Goal: Transaction & Acquisition: Purchase product/service

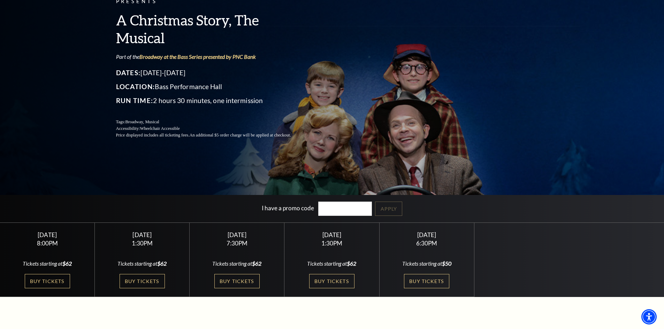
scroll to position [70, 0]
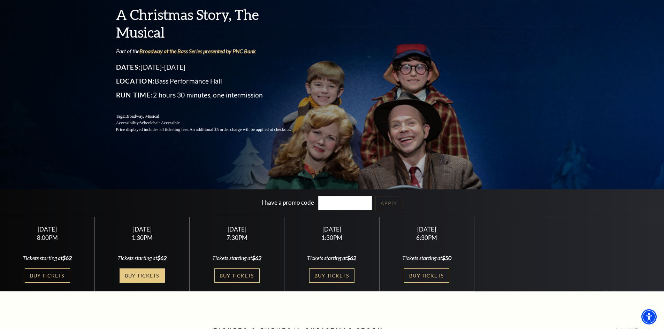
click at [140, 275] on link "Buy Tickets" at bounding box center [141, 276] width 45 height 14
click at [418, 274] on link "Buy Tickets" at bounding box center [426, 276] width 45 height 14
click at [427, 271] on link "Buy Tickets" at bounding box center [426, 276] width 45 height 14
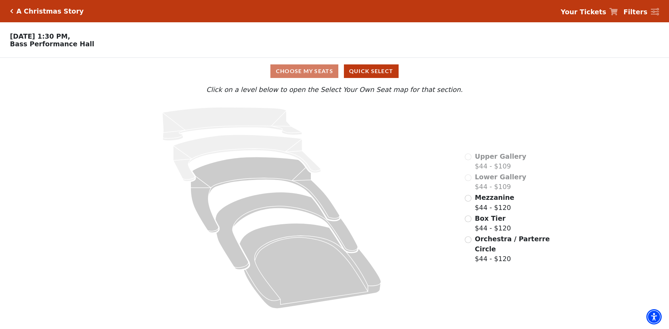
click at [307, 73] on div "Choose My Seats Quick Select" at bounding box center [335, 71] width 502 height 14
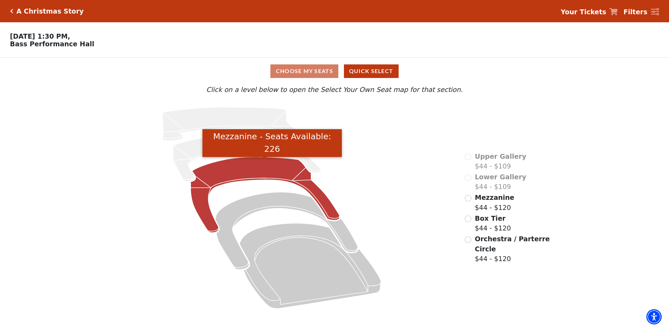
click at [247, 176] on icon "Mezzanine - Seats Available: 226" at bounding box center [265, 195] width 149 height 76
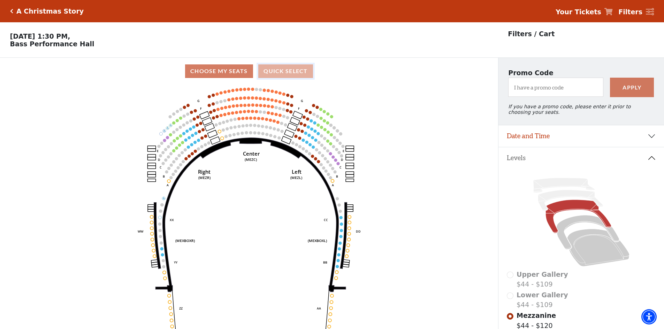
click at [270, 73] on button "Quick Select" at bounding box center [285, 71] width 55 height 14
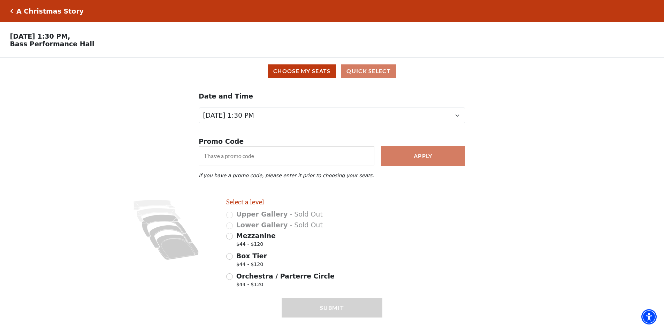
scroll to position [19, 0]
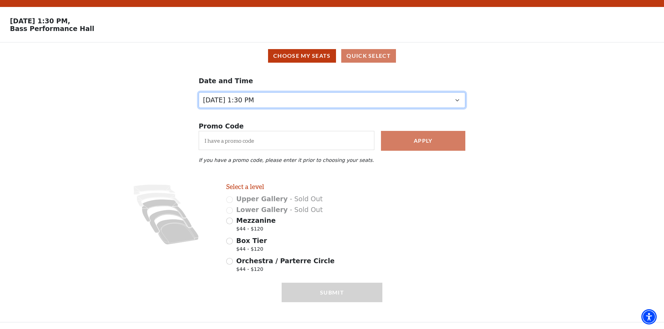
click at [330, 97] on select "Friday, December 5 at 8:00 PM Saturday, December 6 at 1:30 PM Saturday, Decembe…" at bounding box center [332, 100] width 266 height 16
click at [199, 101] on select "Friday, December 5 at 8:00 PM Saturday, December 6 at 1:30 PM Saturday, Decembe…" at bounding box center [332, 100] width 266 height 16
click at [314, 96] on select "Friday, December 5 at 8:00 PM Saturday, December 6 at 1:30 PM Saturday, Decembe…" at bounding box center [332, 100] width 266 height 16
select select "6298"
click at [199, 101] on select "Friday, December 5 at 8:00 PM Saturday, December 6 at 1:30 PM Saturday, Decembe…" at bounding box center [332, 100] width 266 height 16
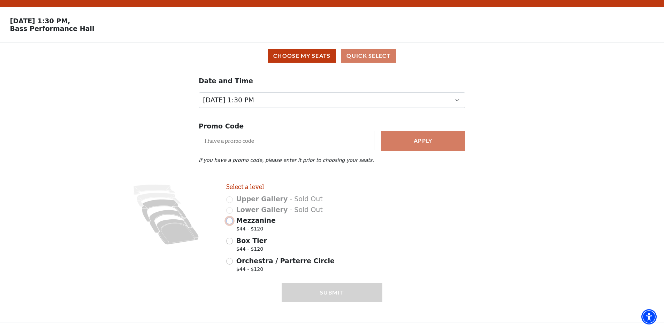
click at [229, 221] on input "Mezzanine $44 - $120" at bounding box center [229, 221] width 7 height 7
radio input "true"
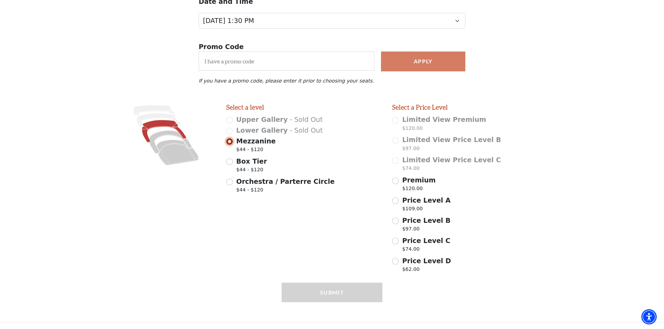
scroll to position [99, 0]
click at [230, 162] on input "Box Tier $44 - $120" at bounding box center [229, 161] width 7 height 7
radio input "true"
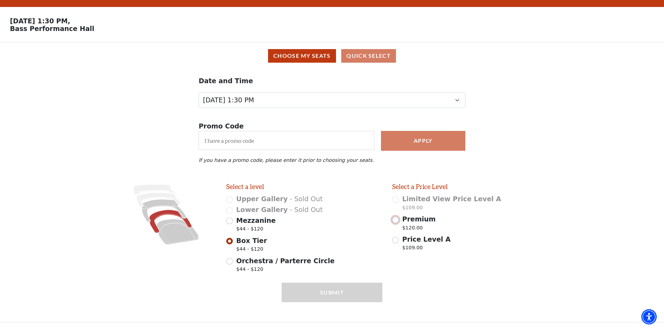
click at [393, 220] on input "Premium $120.00" at bounding box center [395, 220] width 7 height 7
radio input "true"
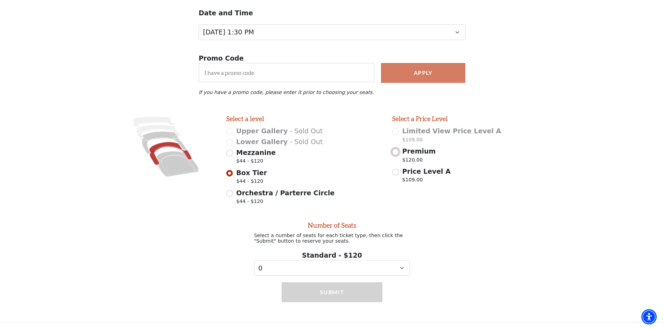
scroll to position [89, 0]
drag, startPoint x: 391, startPoint y: 268, endPoint x: 391, endPoint y: 263, distance: 4.2
click at [391, 265] on select "0 1 2 3 4 5 6 7 8 9" at bounding box center [332, 268] width 156 height 16
select select "2"
click at [254, 260] on select "0 1 2 3 4 5 6 7 8 9" at bounding box center [332, 268] width 156 height 16
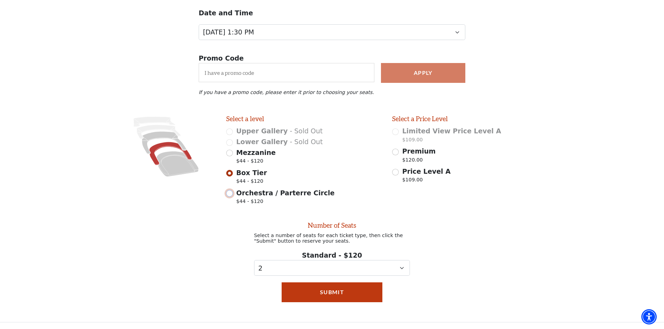
click at [229, 191] on input "Orchestra / Parterre Circle $44 - $120" at bounding box center [229, 193] width 7 height 7
radio input "true"
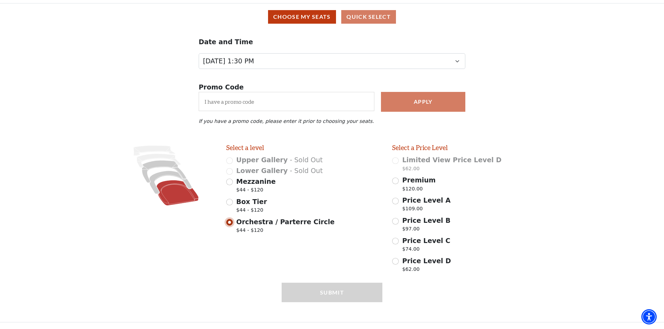
scroll to position [58, 0]
click at [395, 200] on input "Price Level A $109.00" at bounding box center [395, 201] width 7 height 7
radio input "true"
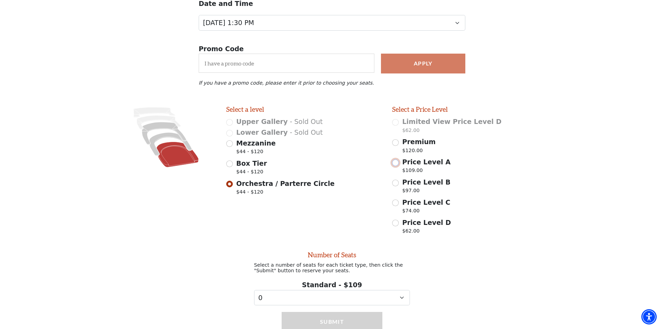
scroll to position [128, 0]
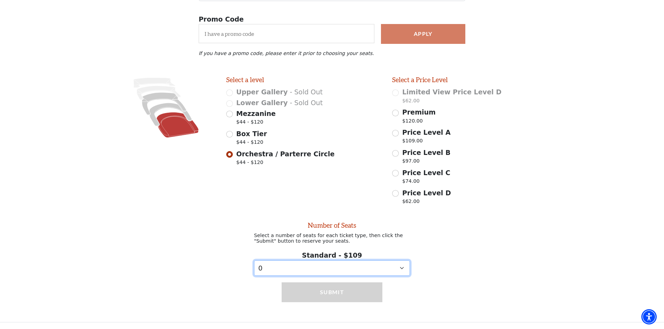
click at [378, 267] on select "0 1 2 3 4 5 6 7 8 9" at bounding box center [332, 269] width 156 height 16
select select "2"
click at [254, 261] on select "0 1 2 3 4 5 6 7 8 9" at bounding box center [332, 269] width 156 height 16
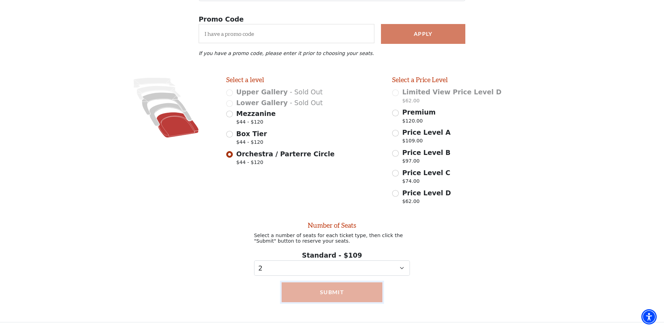
click at [317, 290] on button "Submit" at bounding box center [331, 292] width 101 height 20
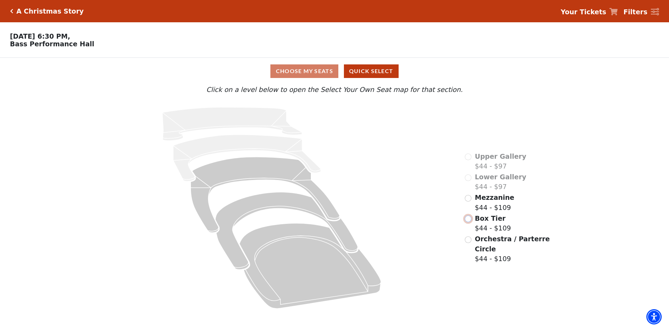
click at [471, 216] on input "Box Tier$44 - $109\a" at bounding box center [468, 219] width 7 height 7
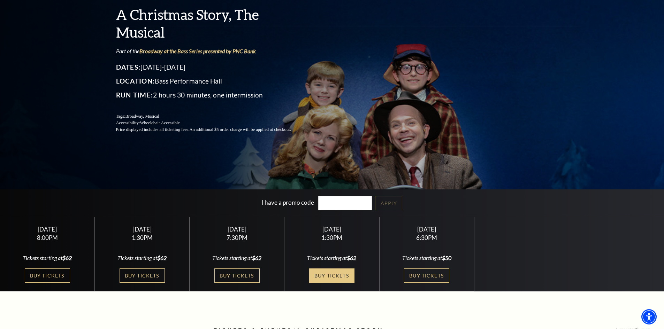
click at [328, 274] on link "Buy Tickets" at bounding box center [331, 276] width 45 height 14
click at [238, 274] on link "Buy Tickets" at bounding box center [236, 276] width 45 height 14
click at [150, 274] on link "Buy Tickets" at bounding box center [141, 276] width 45 height 14
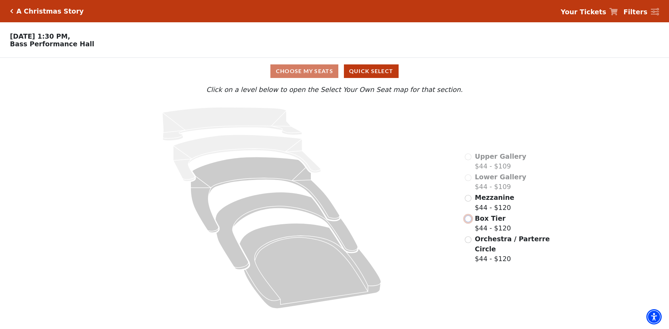
click at [471, 216] on input "Box Tier$44 - $120\a" at bounding box center [468, 219] width 7 height 7
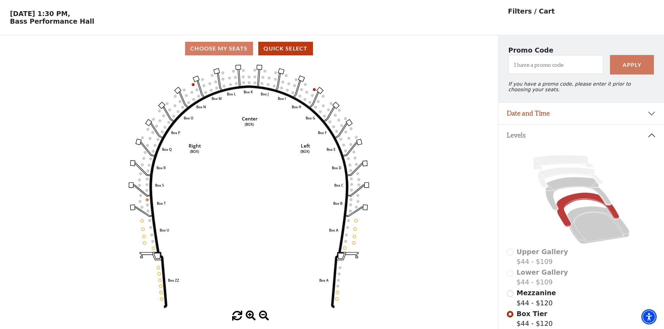
scroll to position [32, 0]
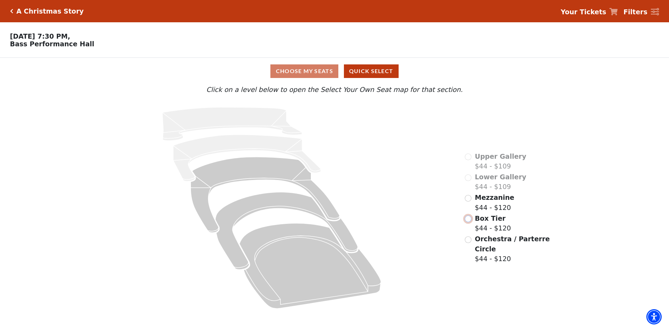
click at [471, 216] on input "Box Tier$44 - $120\a" at bounding box center [468, 219] width 7 height 7
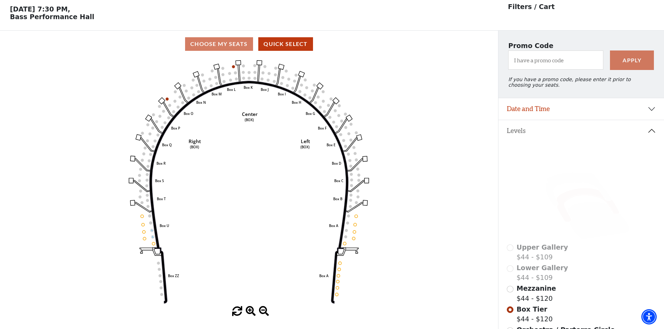
scroll to position [32, 0]
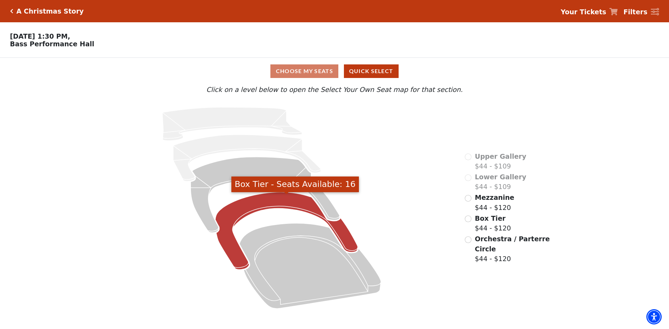
click at [271, 207] on icon "Box Tier - Seats Available: 16" at bounding box center [286, 231] width 142 height 78
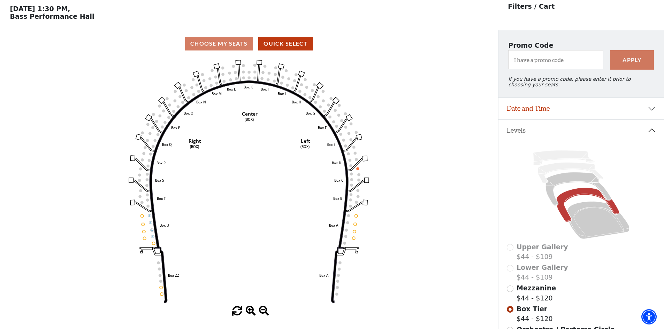
scroll to position [32, 0]
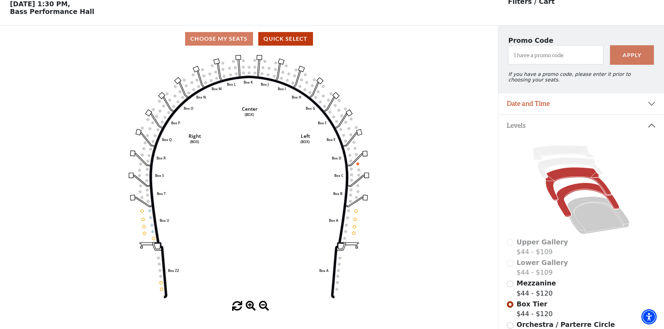
click at [563, 181] on icon at bounding box center [577, 184] width 65 height 33
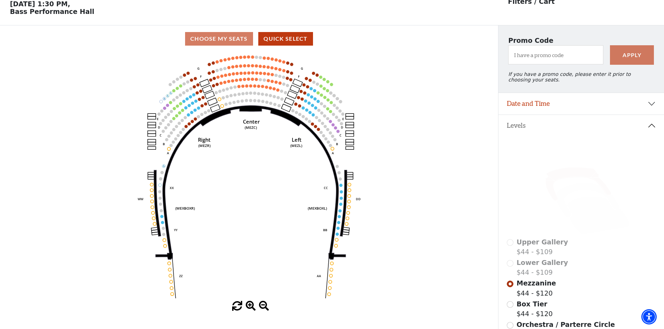
scroll to position [0, 0]
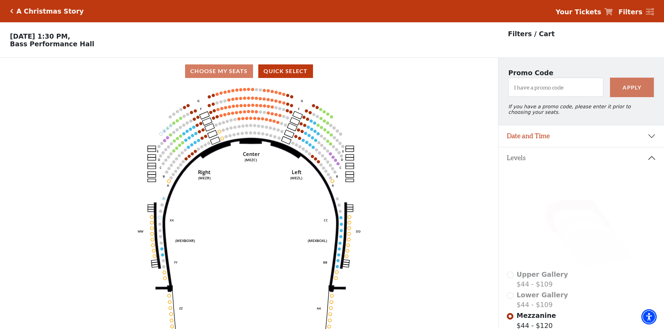
click at [10, 10] on icon "Click here to go back to filters" at bounding box center [11, 11] width 3 height 5
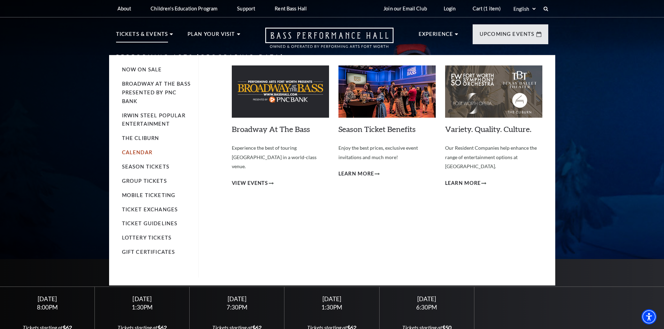
click at [134, 152] on link "Calendar" at bounding box center [137, 152] width 30 height 6
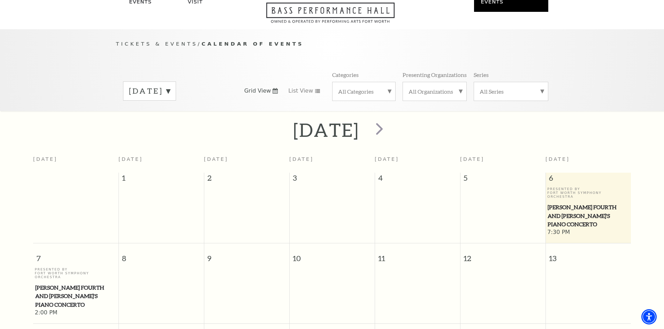
scroll to position [27, 0]
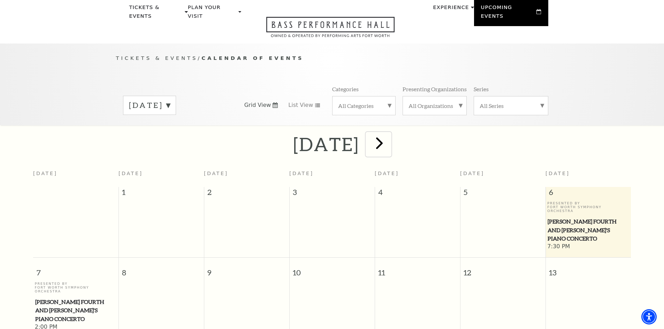
click at [389, 135] on span "next" at bounding box center [379, 143] width 20 height 20
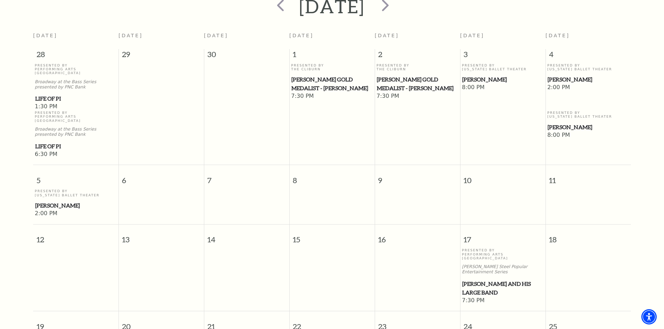
scroll to position [96, 0]
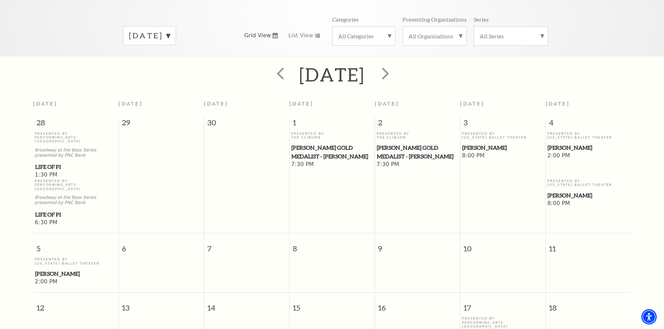
click at [170, 30] on label "[DATE]" at bounding box center [149, 35] width 41 height 11
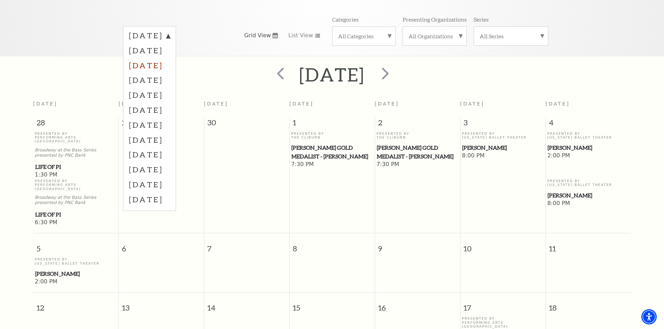
click at [170, 58] on label "[DATE]" at bounding box center [149, 65] width 41 height 15
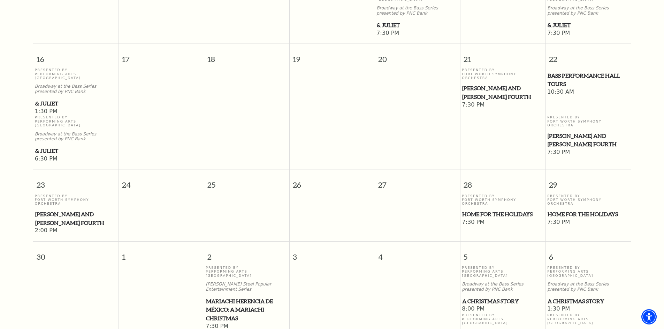
scroll to position [549, 0]
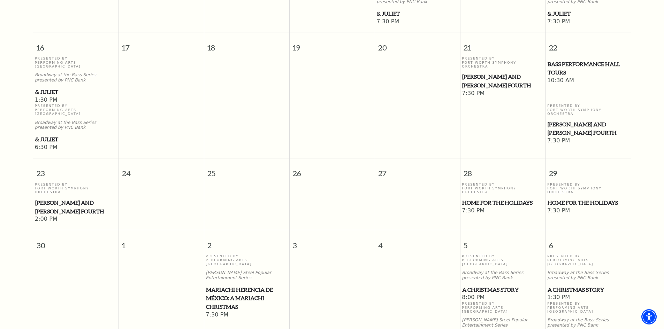
click at [471, 199] on span "Home for the Holidays" at bounding box center [502, 203] width 81 height 9
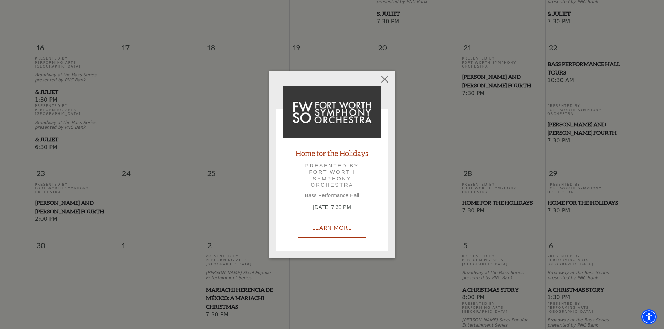
click at [320, 225] on link "Learn More" at bounding box center [332, 228] width 68 height 20
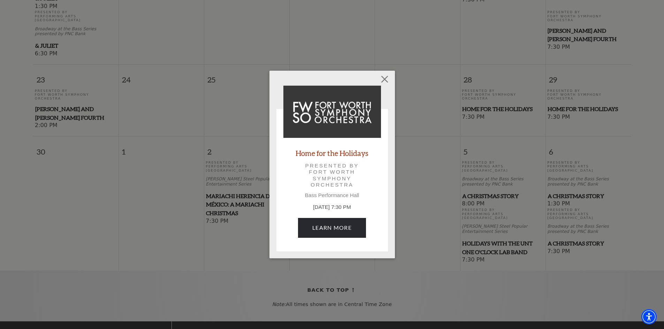
scroll to position [654, 0]
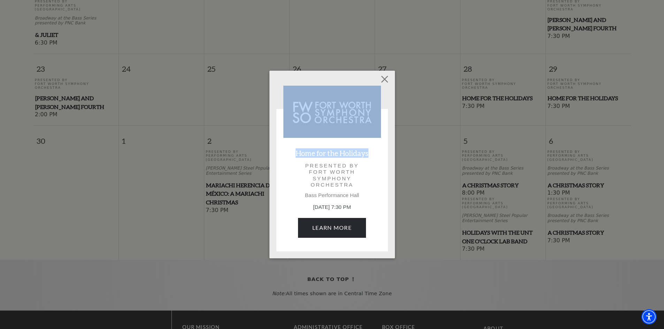
click at [491, 138] on div "Empty heading Home for the Holidays Presented by Fort Worth Symphony Orchestra …" at bounding box center [332, 164] width 664 height 329
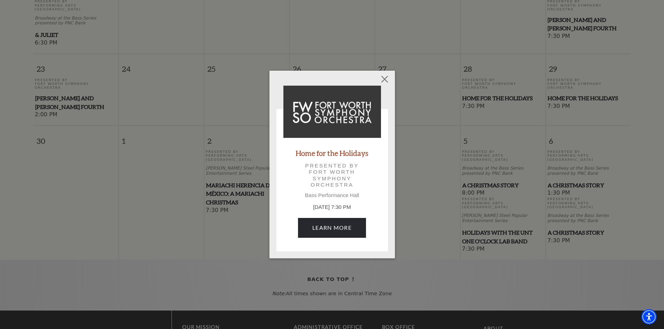
click at [490, 140] on div "Empty heading Home for the Holidays Presented by Fort Worth Symphony Orchestra …" at bounding box center [332, 164] width 664 height 329
drag, startPoint x: 383, startPoint y: 74, endPoint x: 395, endPoint y: 81, distance: 14.0
click at [388, 78] on button "Close" at bounding box center [384, 79] width 13 height 13
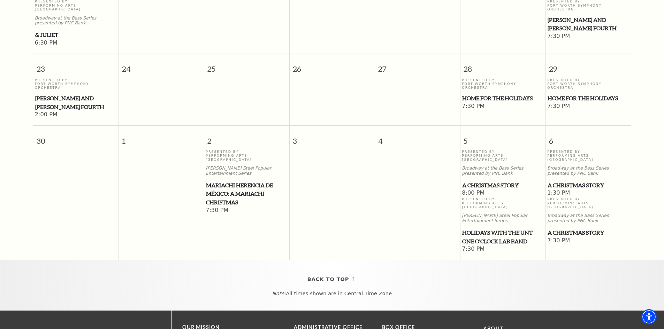
click at [474, 181] on span "A Christmas Story" at bounding box center [502, 185] width 81 height 9
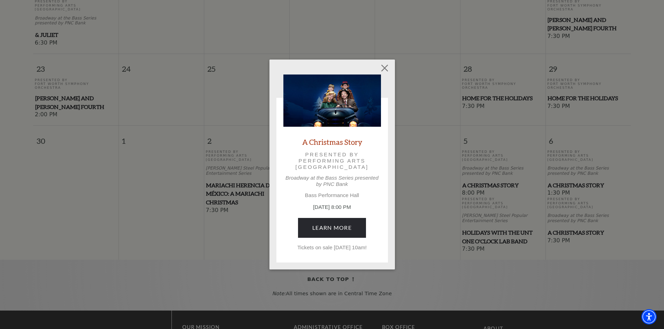
click at [570, 144] on div "Empty heading A Christmas Story Presented by Performing Arts [GEOGRAPHIC_DATA] …" at bounding box center [332, 164] width 664 height 329
click at [385, 67] on button "Close" at bounding box center [384, 68] width 13 height 13
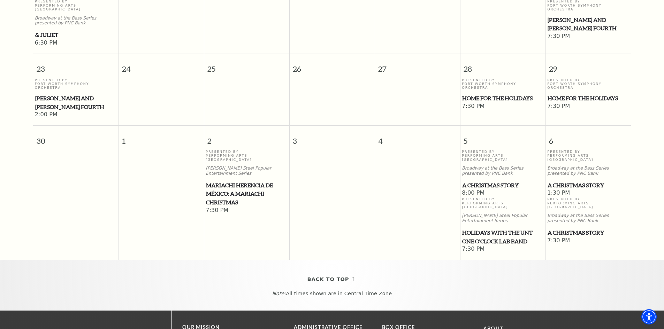
click at [566, 181] on span "A Christmas Story" at bounding box center [587, 185] width 81 height 9
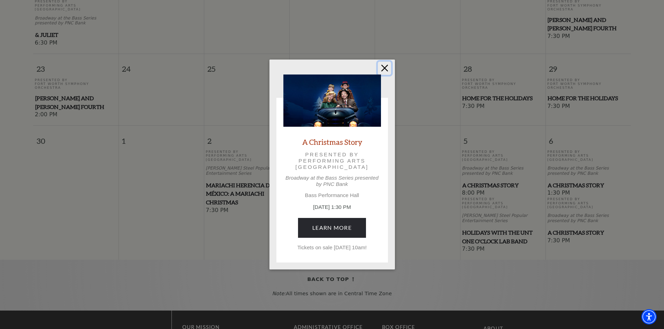
click at [381, 65] on button "Close" at bounding box center [384, 68] width 13 height 13
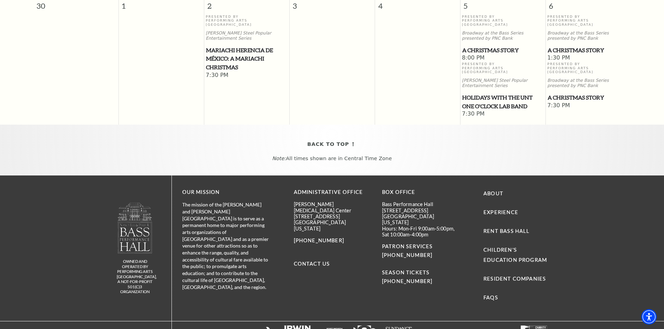
scroll to position [719, 0]
